Goal: Information Seeking & Learning: Learn about a topic

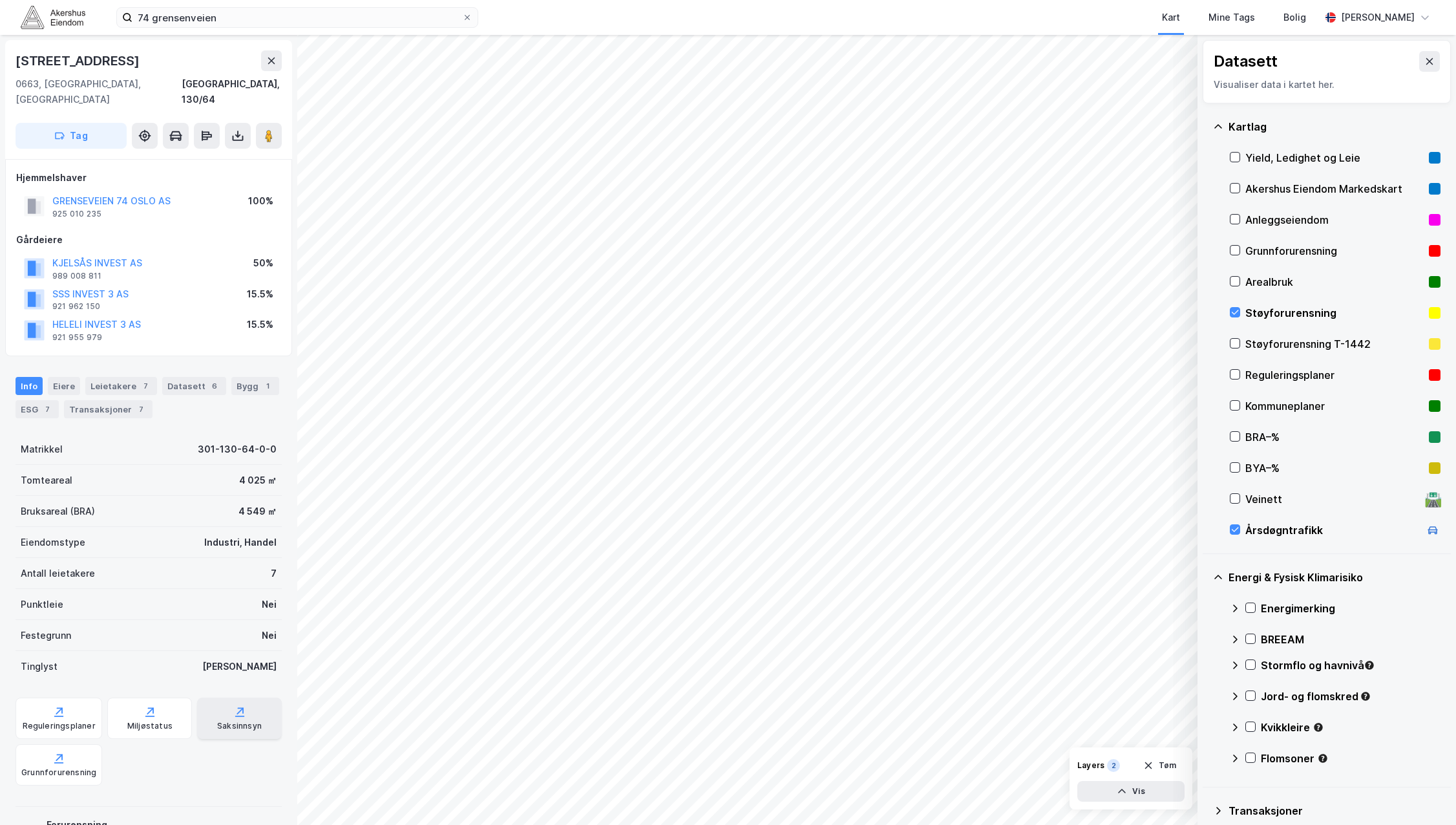
click at [234, 721] on div "Saksinnsyn" at bounding box center [240, 726] width 44 height 10
click at [240, 721] on div "Saksinnsyn" at bounding box center [240, 726] width 44 height 10
click at [1271, 306] on div "Støyforurensning" at bounding box center [1334, 312] width 178 height 15
click at [1276, 312] on div "Støyforurensning" at bounding box center [1334, 312] width 178 height 15
click at [1281, 525] on div "Årsdøgntrafikk" at bounding box center [1332, 530] width 174 height 15
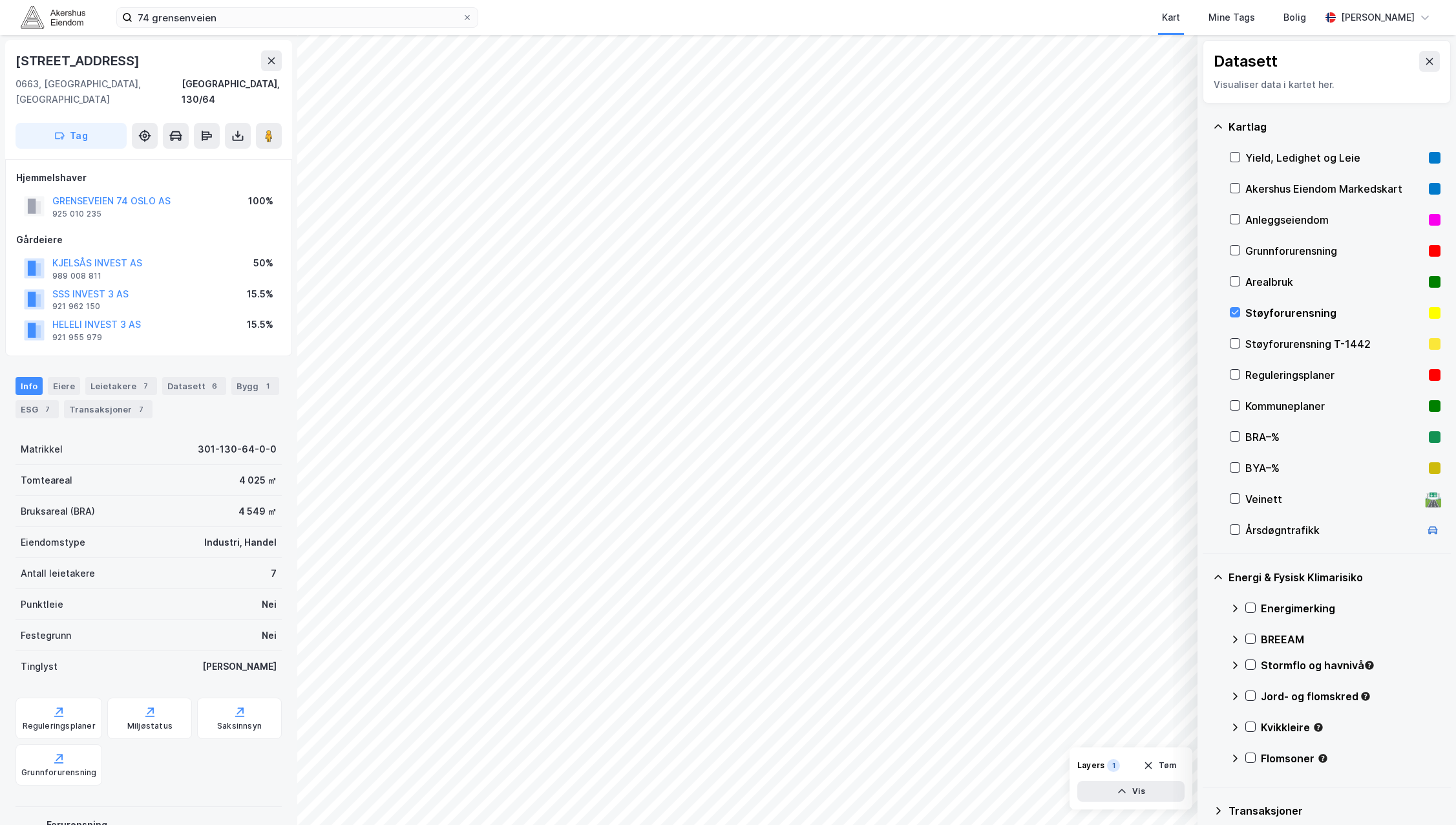
click at [1253, 309] on div "Støyforurensning" at bounding box center [1334, 312] width 178 height 15
click at [221, 721] on div "Saksinnsyn" at bounding box center [240, 726] width 44 height 10
click at [217, 721] on div "Saksinnsyn" at bounding box center [240, 726] width 44 height 10
click at [243, 697] on div "Saksinnsyn" at bounding box center [240, 718] width 85 height 42
click at [235, 715] on icon at bounding box center [239, 716] width 9 height 1
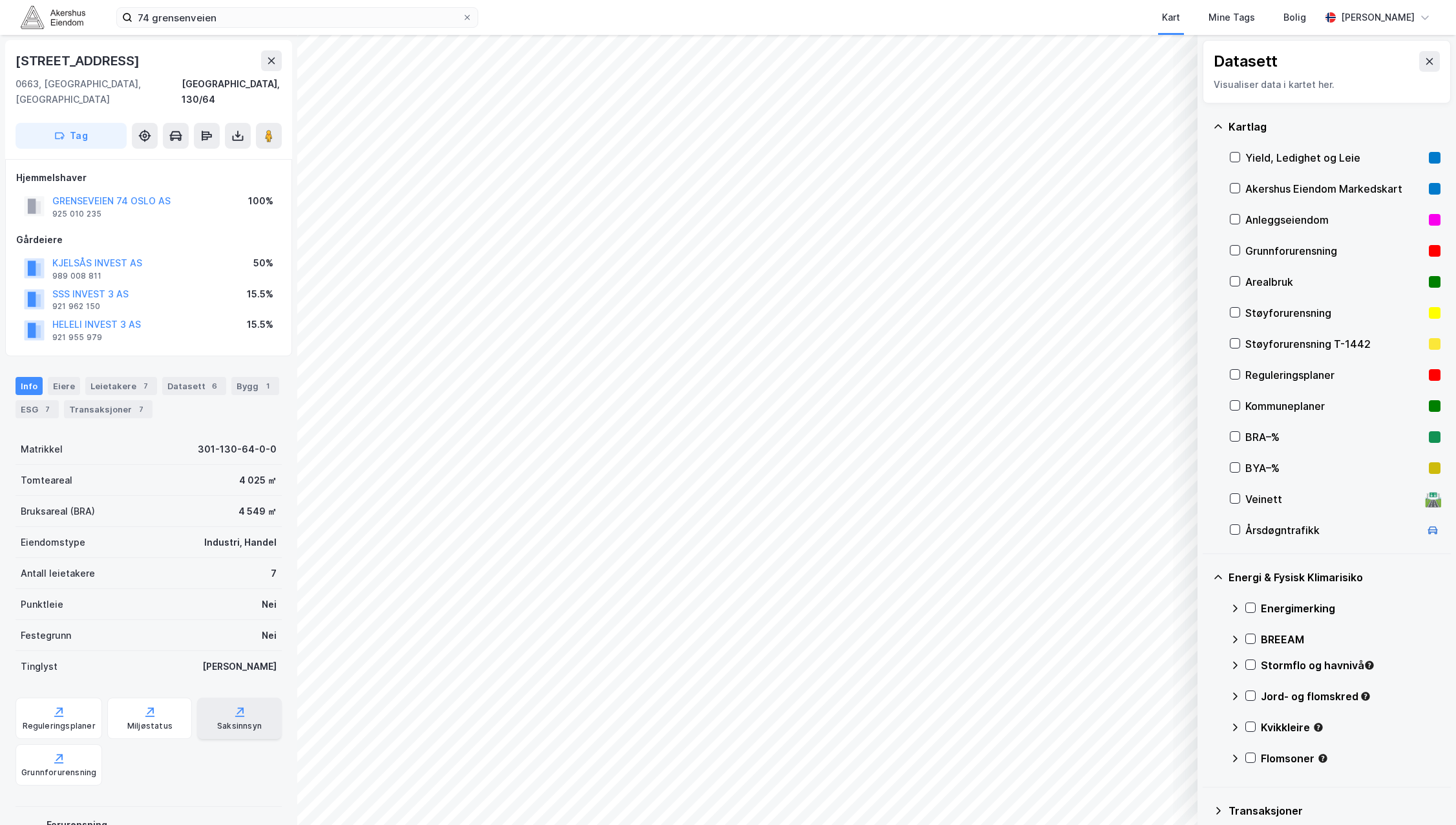
click at [239, 699] on div "Saksinnsyn" at bounding box center [240, 718] width 85 height 42
click at [246, 721] on div "Saksinnsyn" at bounding box center [240, 726] width 44 height 10
click at [224, 697] on div "Saksinnsyn" at bounding box center [240, 718] width 85 height 42
